Goal: Information Seeking & Learning: Learn about a topic

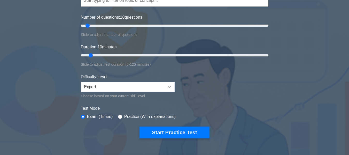
scroll to position [78, 0]
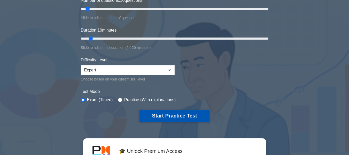
click at [161, 117] on button "Start Practice Test" at bounding box center [175, 116] width 70 height 12
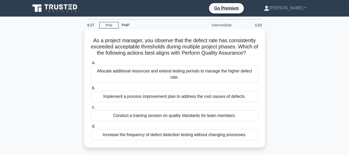
click at [157, 97] on div "Implement a process improvement plan to address the root causes of defects." at bounding box center [175, 96] width 168 height 11
click at [91, 90] on input "b. Implement a process improvement plan to address the root causes of defects." at bounding box center [91, 87] width 0 height 3
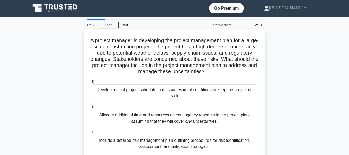
scroll to position [26, 0]
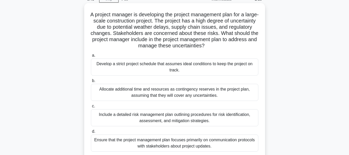
click at [180, 117] on div "Include a detailed risk management plan outlining procedures for risk identific…" at bounding box center [175, 117] width 168 height 17
click at [91, 108] on input "c. Include a detailed risk management plan outlining procedures for risk identi…" at bounding box center [91, 106] width 0 height 3
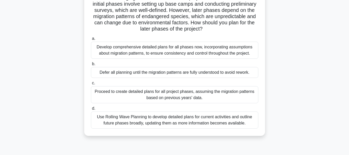
scroll to position [52, 0]
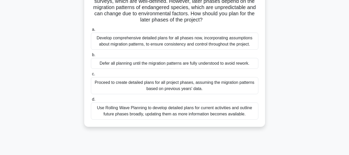
click at [162, 112] on div "Use Rolling Wave Planning to develop detailed plans for current activities and …" at bounding box center [175, 110] width 168 height 17
click at [91, 101] on input "d. Use Rolling Wave Planning to develop detailed plans for current activities a…" at bounding box center [91, 99] width 0 height 3
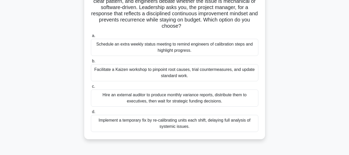
click at [139, 71] on div "Facilitate a Kaizen workshop to pinpoint root causes, trial countermeasures, an…" at bounding box center [175, 72] width 168 height 17
click at [91, 63] on input "b. Facilitate a Kaizen workshop to pinpoint root causes, trial countermeasures,…" at bounding box center [91, 60] width 0 height 3
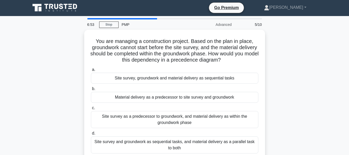
scroll to position [0, 0]
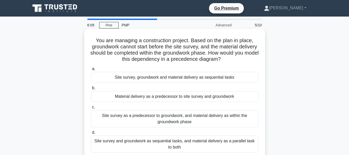
click at [188, 118] on div "Site survey as a predecessor to groundwork, and material delivery as within the…" at bounding box center [175, 118] width 168 height 17
click at [91, 109] on input "c. Site survey as a predecessor to groundwork, and material delivery as within …" at bounding box center [91, 107] width 0 height 3
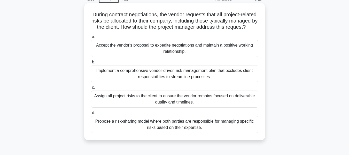
scroll to position [52, 0]
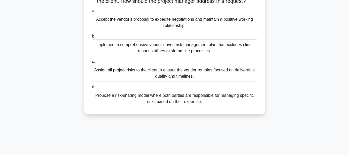
click at [214, 105] on div "Propose a risk-sharing model where both parties are responsible for managing sp…" at bounding box center [175, 98] width 168 height 17
click at [91, 89] on input "d. Propose a risk-sharing model where both parties are responsible for managing…" at bounding box center [91, 86] width 0 height 3
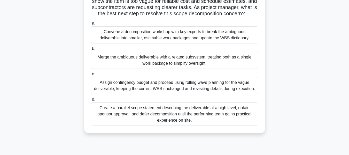
click at [131, 40] on div "Convene a decomposition workshop with key experts to break the ambiguous delive…" at bounding box center [175, 34] width 168 height 17
click at [91, 25] on input "a. Convene a decomposition workshop with key experts to break the ambiguous del…" at bounding box center [91, 23] width 0 height 3
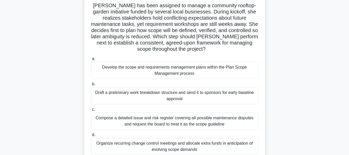
scroll to position [26, 0]
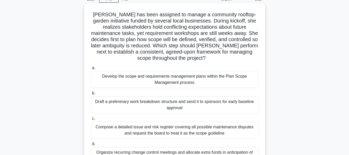
click at [168, 80] on div "Develop the scope and requirements management plans within the Plan Scope Manag…" at bounding box center [175, 79] width 168 height 17
click at [91, 70] on input "a. Develop the scope and requirements management plans within the Plan Scope Ma…" at bounding box center [91, 67] width 0 height 3
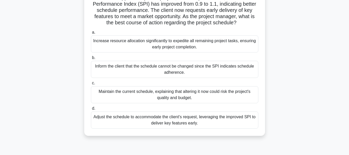
scroll to position [52, 0]
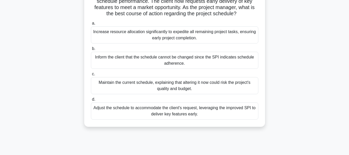
click at [158, 116] on div "Adjust the schedule to accommodate the client's request, leveraging the improve…" at bounding box center [175, 110] width 168 height 17
click at [91, 101] on input "d. Adjust the schedule to accommodate the client's request, leveraging the impr…" at bounding box center [91, 99] width 0 height 3
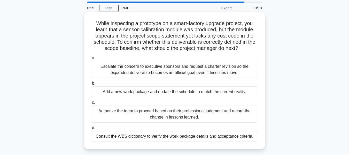
scroll to position [26, 0]
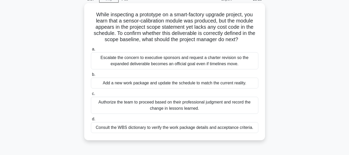
click at [155, 129] on div "Consult the WBS dictionary to verify the work package details and acceptance cr…" at bounding box center [175, 127] width 168 height 11
click at [91, 121] on input "d. Consult the WBS dictionary to verify the work package details and acceptance…" at bounding box center [91, 118] width 0 height 3
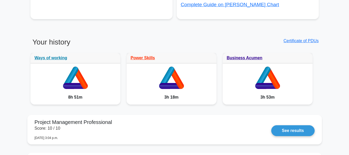
scroll to position [388, 0]
